Goal: Information Seeking & Learning: Find specific fact

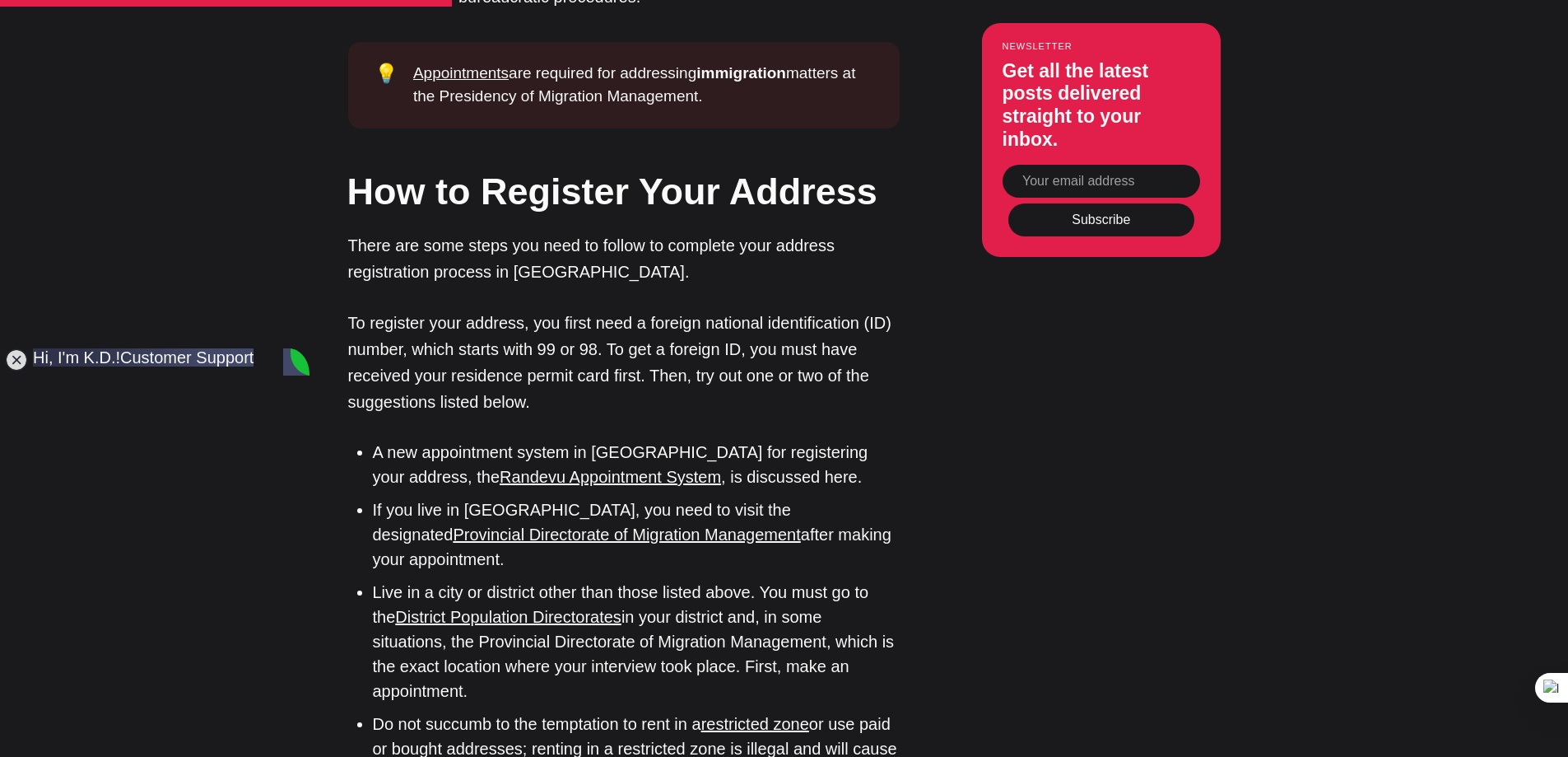
scroll to position [2635, 0]
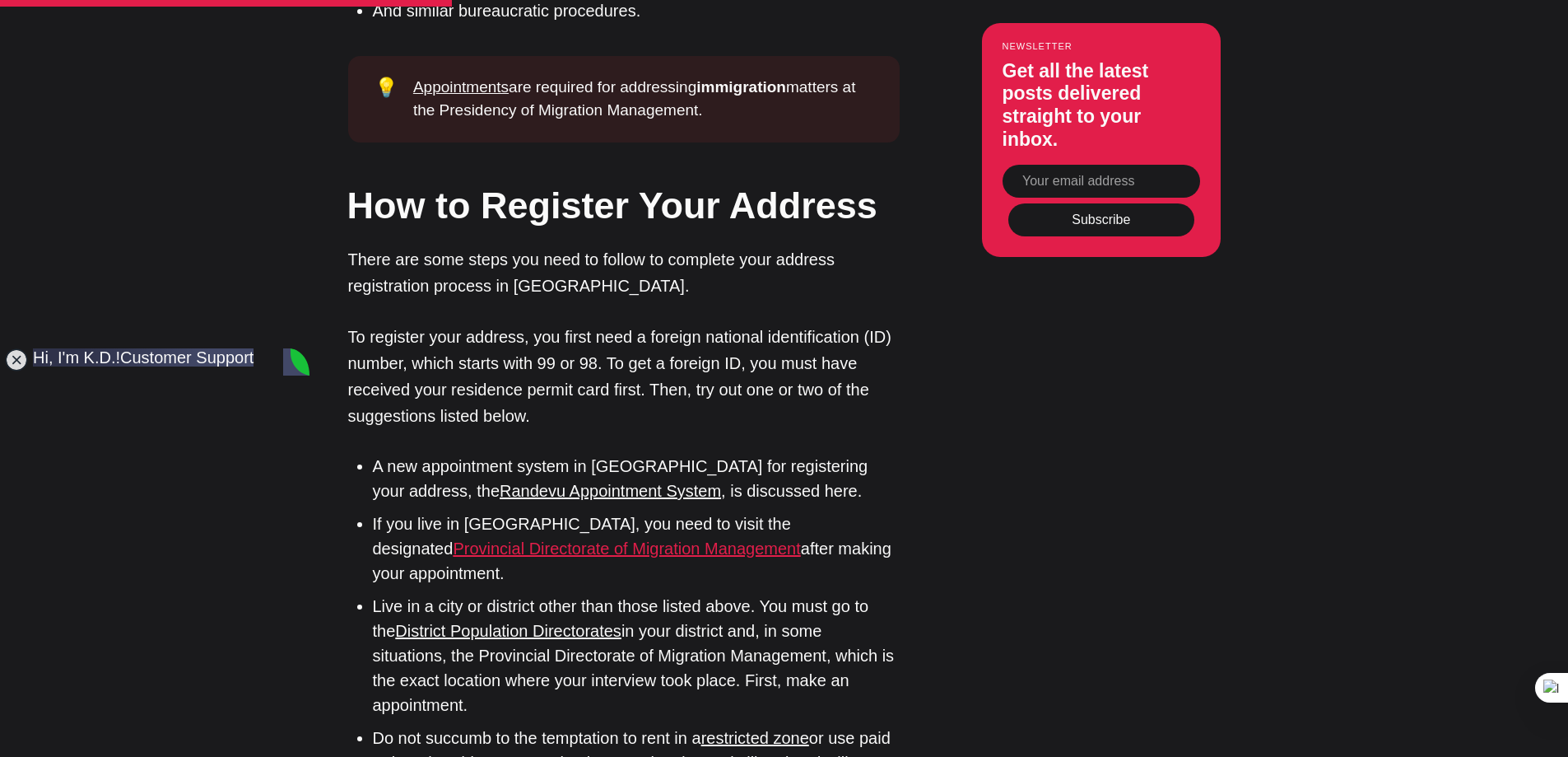
click at [786, 540] on link "Provincial Directorate of Migration Management" at bounding box center [626, 549] width 347 height 18
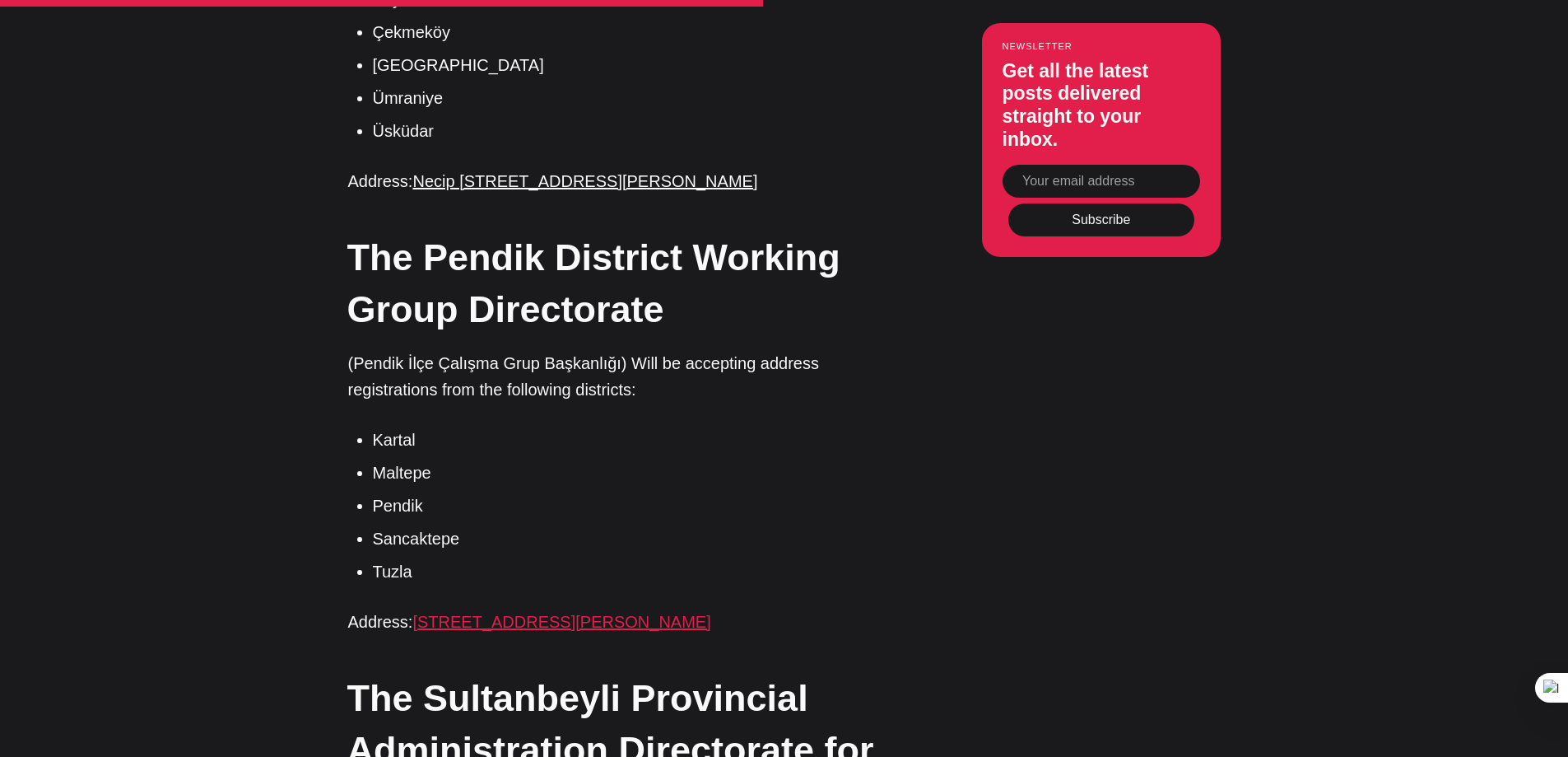
scroll to position [4282, 0]
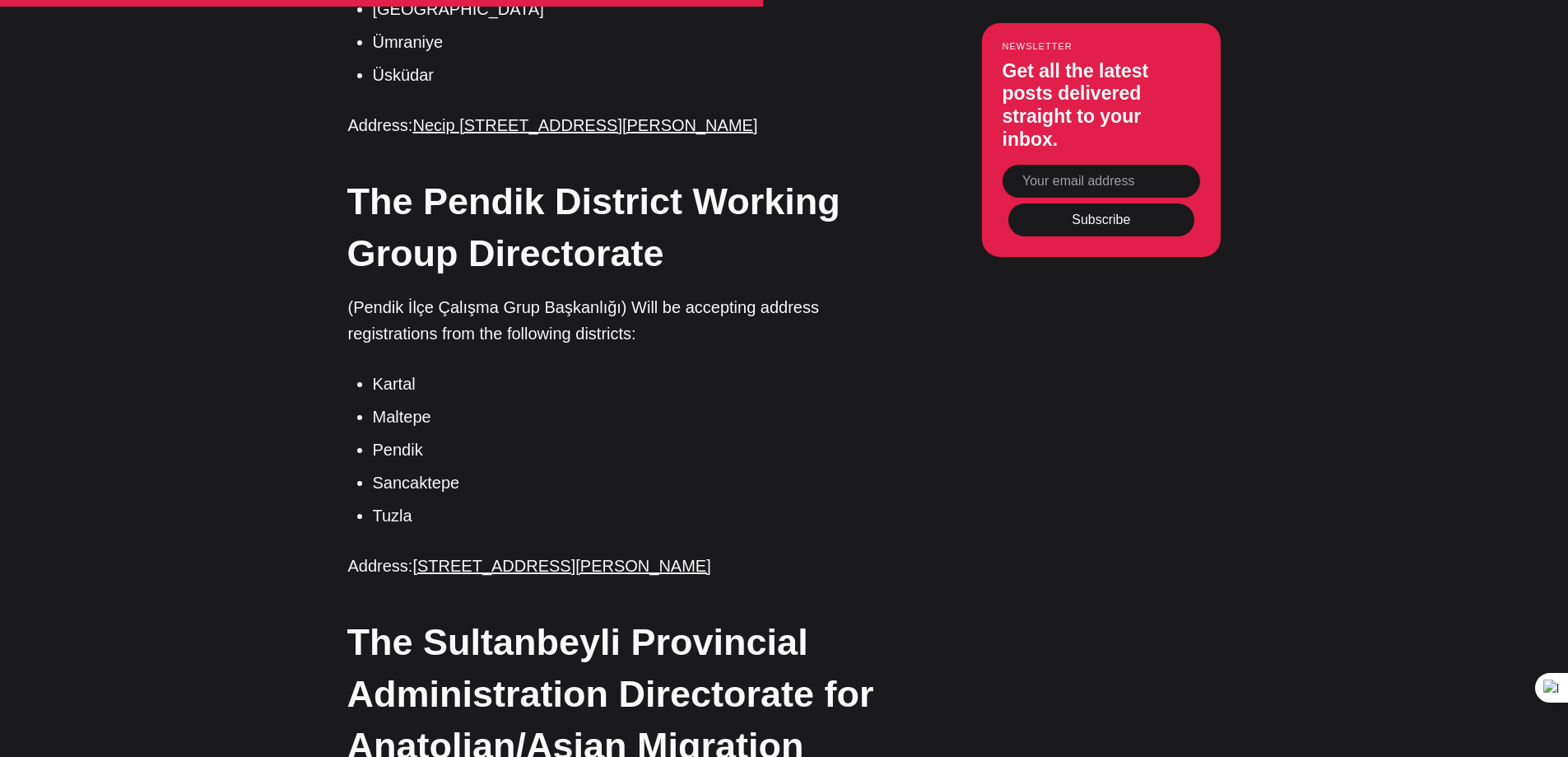
drag, startPoint x: 762, startPoint y: 484, endPoint x: 740, endPoint y: 437, distance: 51.9
click at [740, 437] on div "With address registration now mandatory for all foreigners, the Turkish governm…" at bounding box center [624, 720] width 551 height 7120
click at [133, 247] on article "Address Registration in [GEOGRAPHIC_DATA]: Which Migration Office is in Charge …" at bounding box center [784, 54] width 1568 height 8455
drag, startPoint x: 347, startPoint y: 97, endPoint x: 800, endPoint y: 474, distance: 589.4
click at [799, 476] on div "With address registration now mandatory for all foreigners, the Turkish governm…" at bounding box center [624, 720] width 551 height 7120
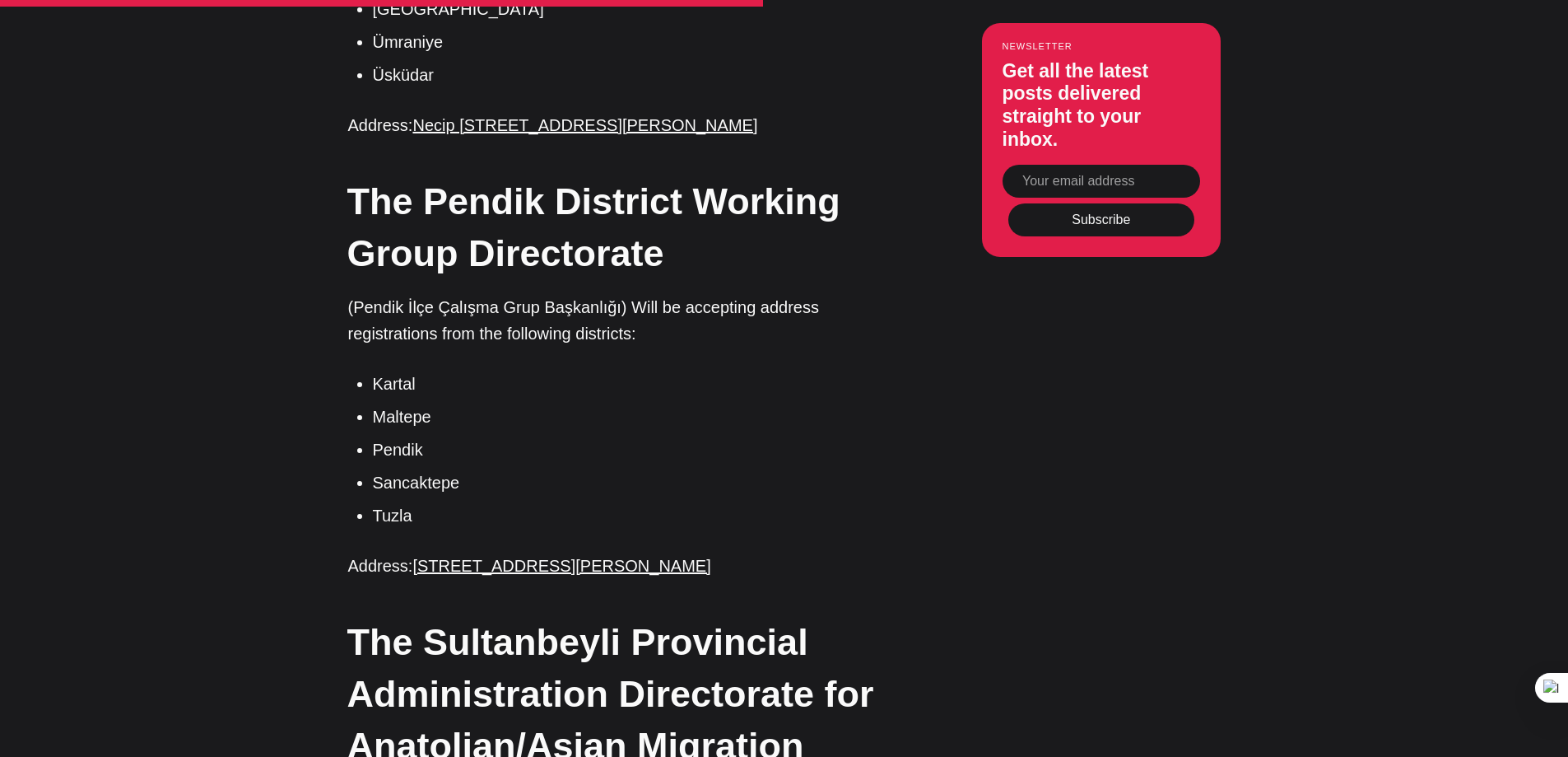
copy div "The Pendik District Working Group Directorate (Pendik İlçe Çalışma Grup Başkanl…"
